Goal: Information Seeking & Learning: Learn about a topic

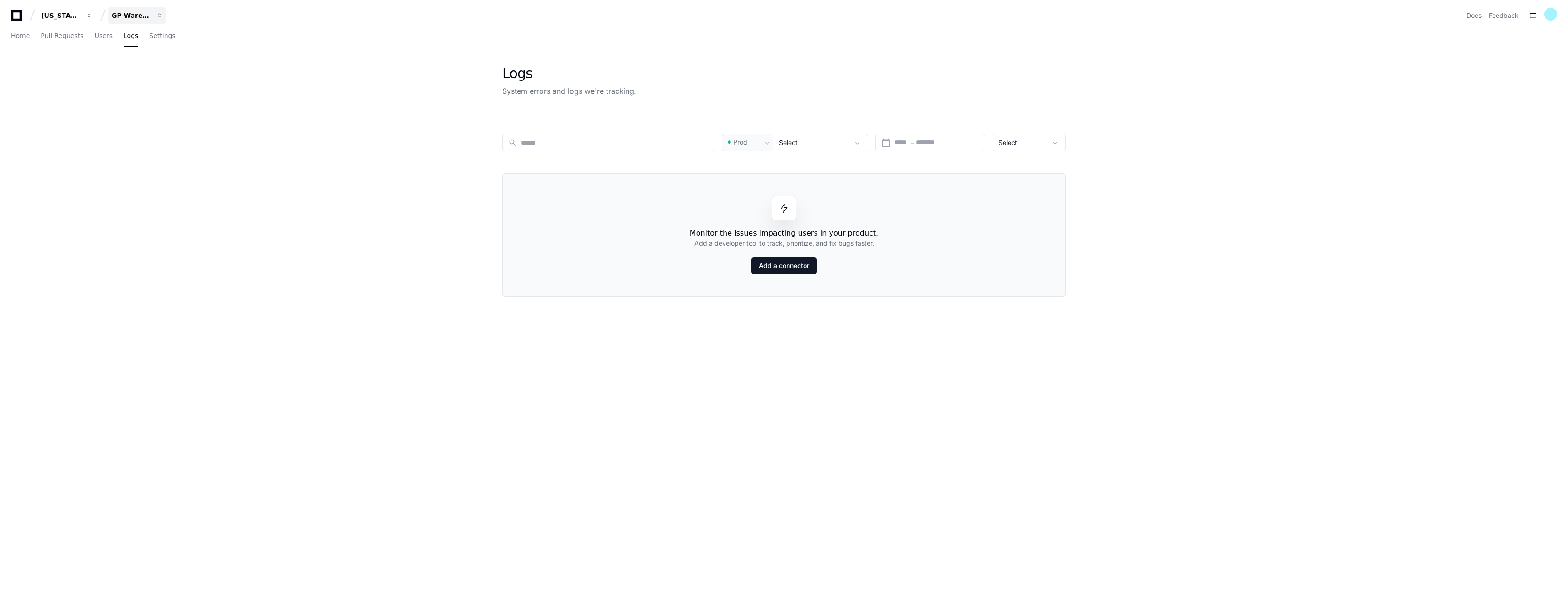
click at [134, 15] on div "GP-WarehouseControlCenterWCC)" at bounding box center [131, 15] width 40 height 9
click at [178, 90] on button "G GP-Balancing" at bounding box center [172, 85] width 131 height 18
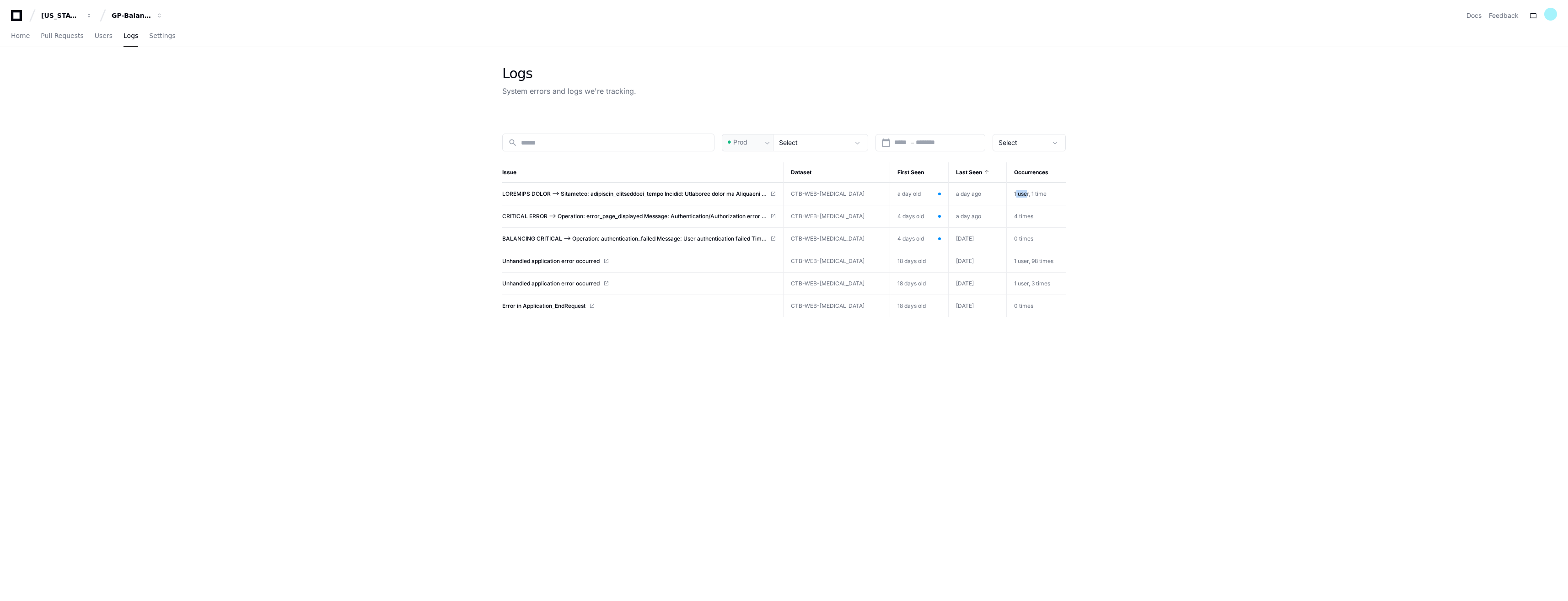
drag, startPoint x: 1011, startPoint y: 194, endPoint x: 1024, endPoint y: 196, distance: 13.2
click at [1024, 196] on span "1 user, 1 time" at bounding box center [1030, 194] width 32 height 7
click at [713, 194] on span at bounding box center [634, 194] width 264 height 7
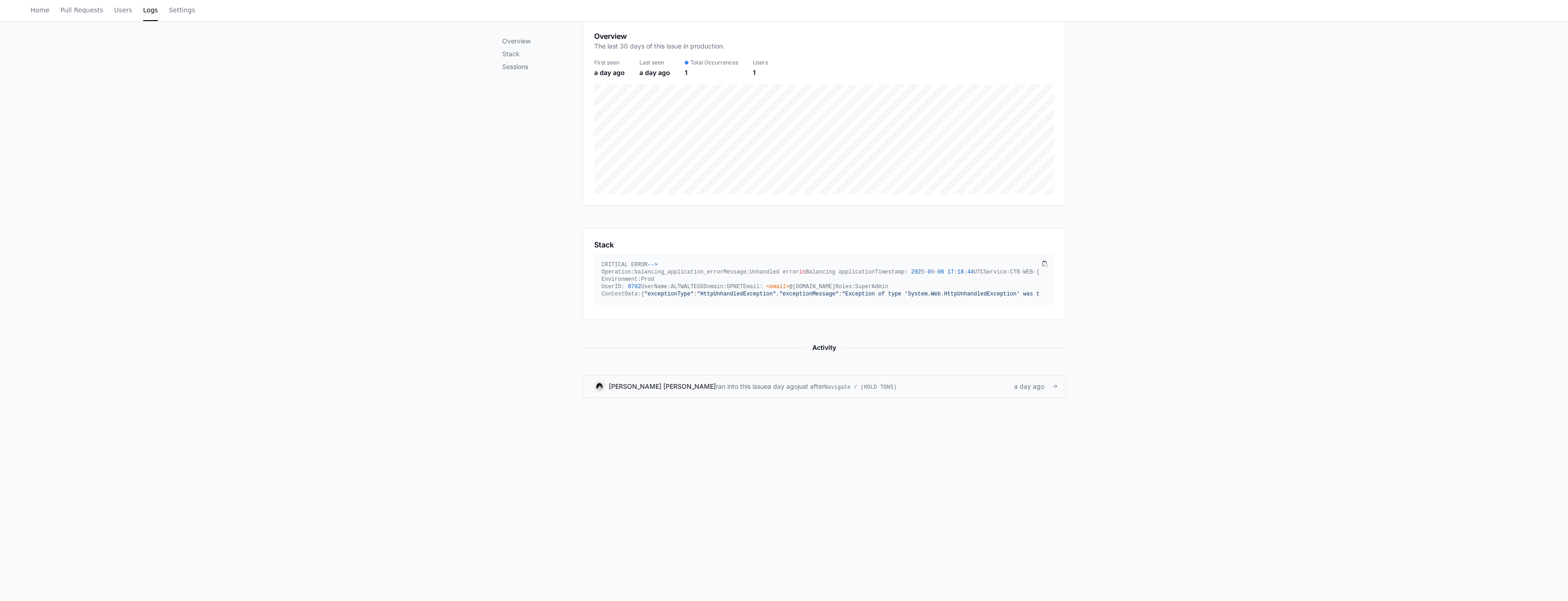
scroll to position [137, 0]
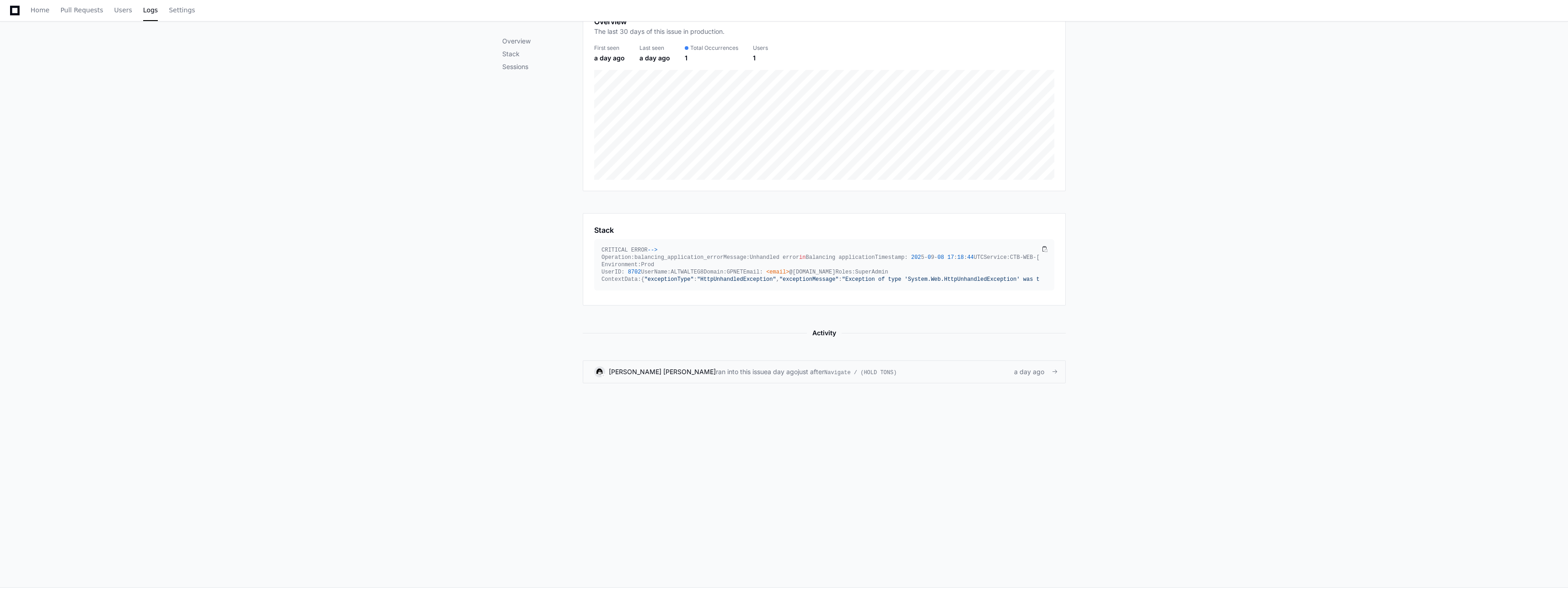
click at [1034, 376] on span "a day ago" at bounding box center [1029, 371] width 30 height 9
